Goal: Transaction & Acquisition: Book appointment/travel/reservation

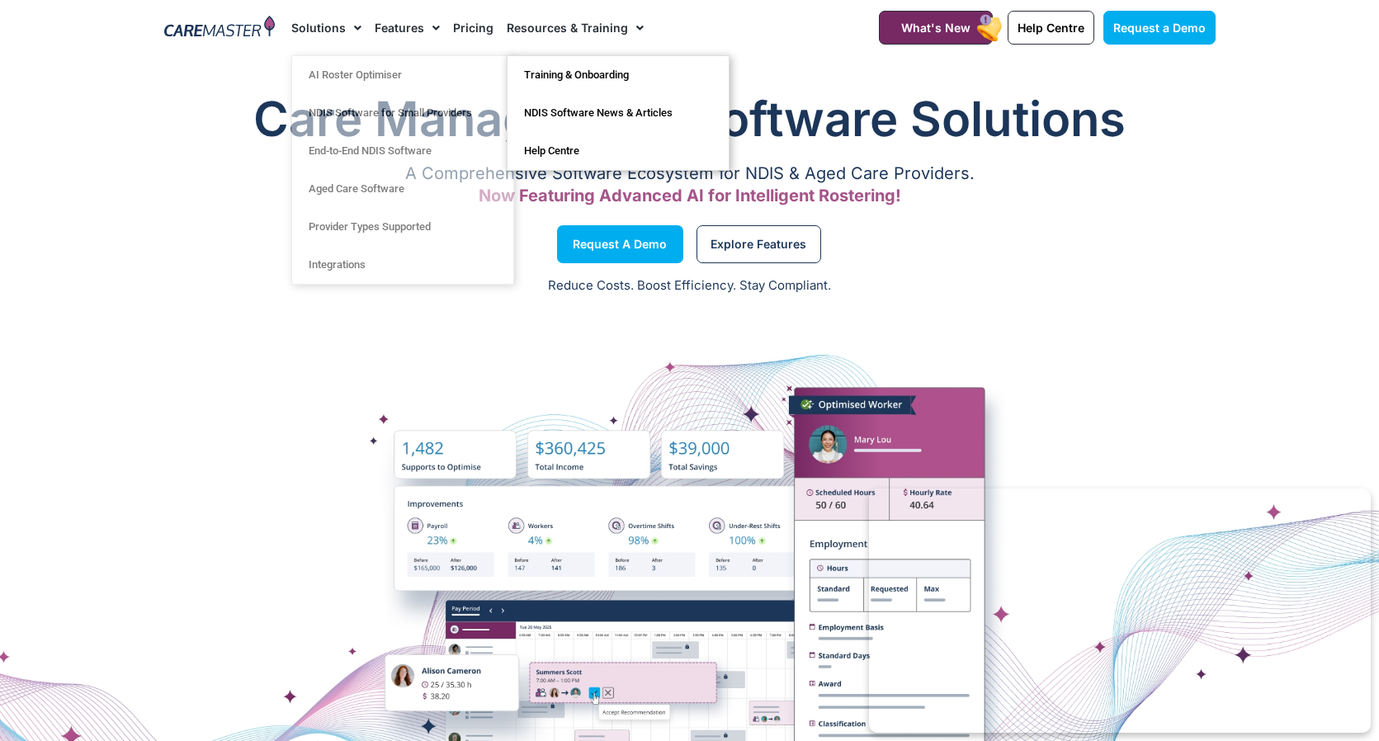
click at [481, 27] on link "Pricing" at bounding box center [473, 27] width 40 height 55
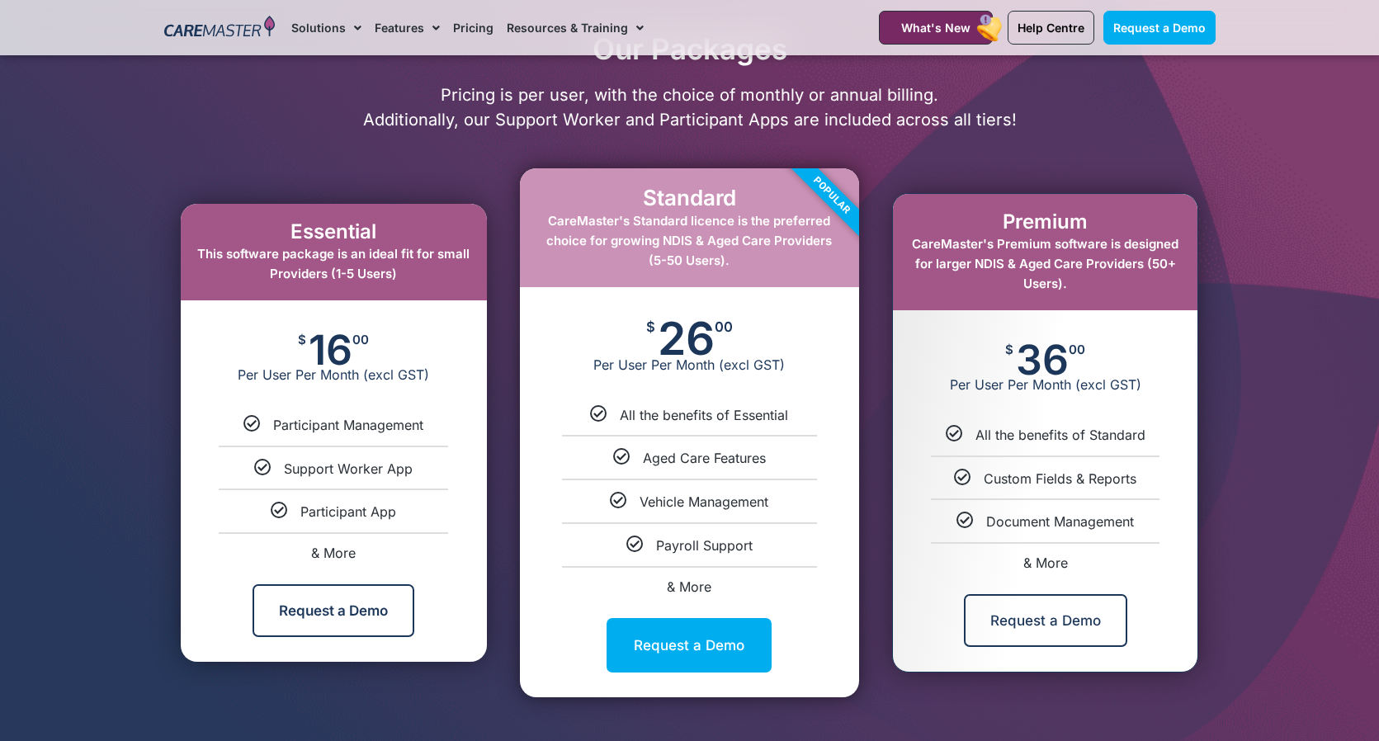
scroll to position [797, 0]
